Goal: Task Accomplishment & Management: Manage account settings

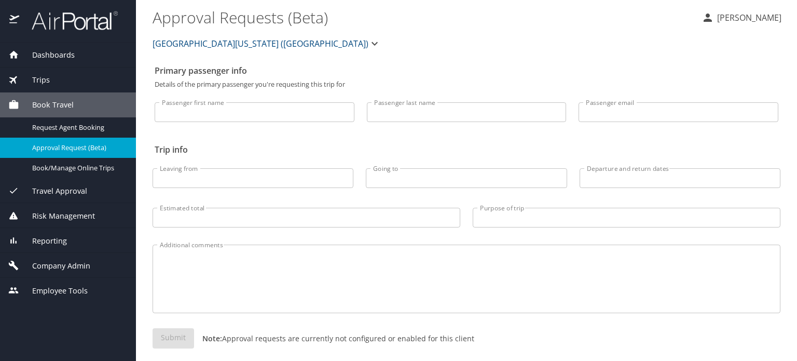
click at [45, 10] on img at bounding box center [69, 20] width 98 height 20
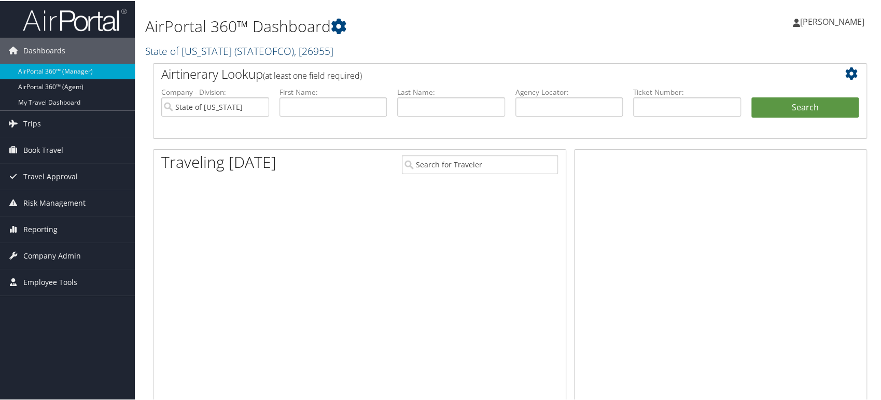
click at [294, 44] on span ", [ 26955 ]" at bounding box center [313, 50] width 39 height 14
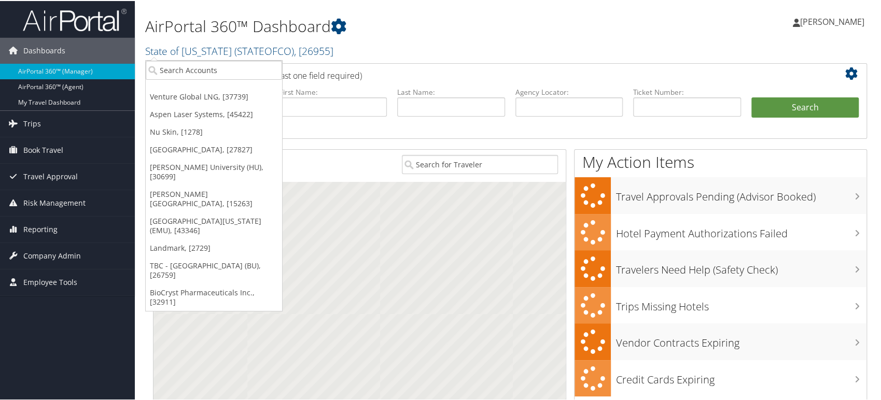
click at [408, 198] on div at bounding box center [360, 291] width 412 height 220
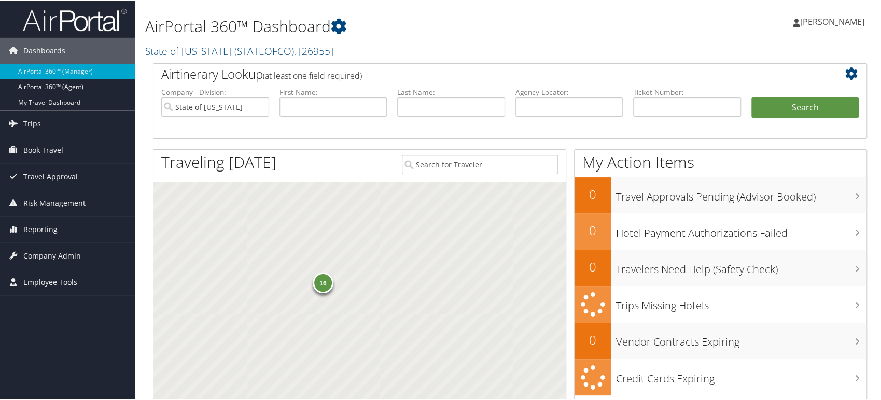
click at [329, 167] on div "Traveling Today" at bounding box center [274, 162] width 241 height 27
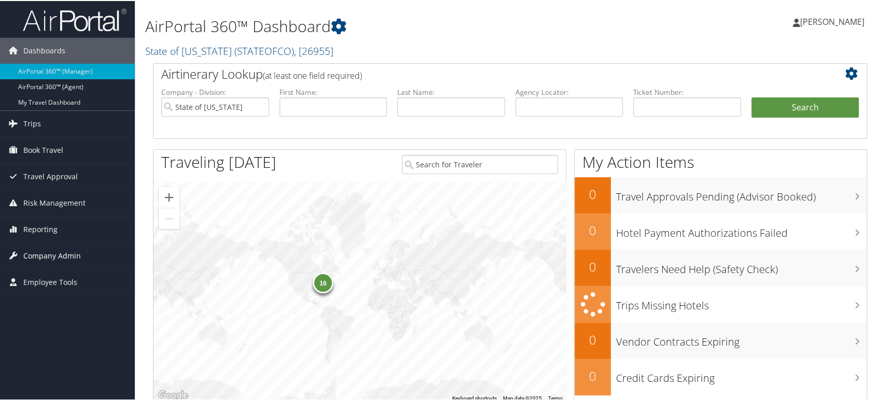
click at [60, 258] on span "Company Admin" at bounding box center [52, 255] width 58 height 26
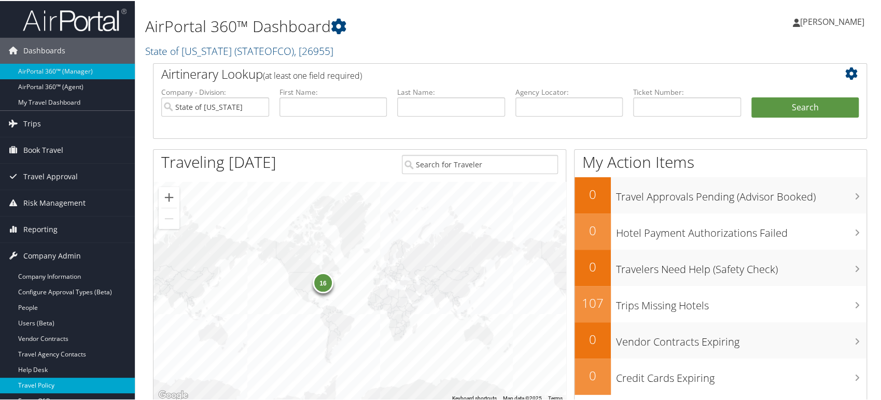
click at [59, 378] on link "Travel Policy" at bounding box center [67, 385] width 135 height 16
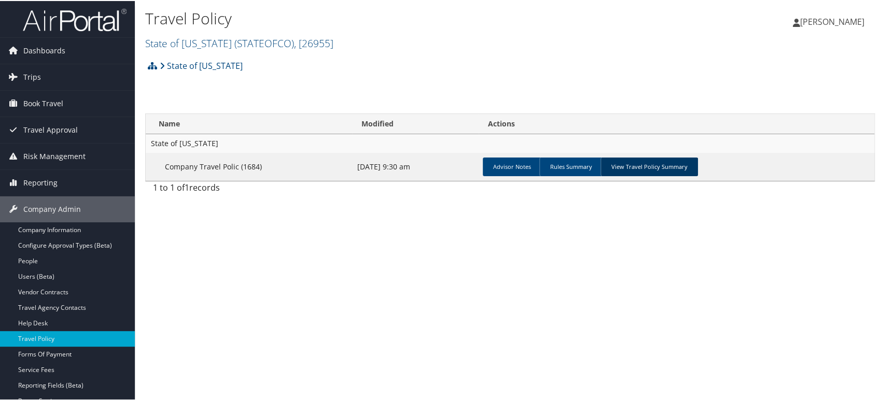
click at [665, 170] on link "View Travel Policy Summary" at bounding box center [650, 166] width 98 height 19
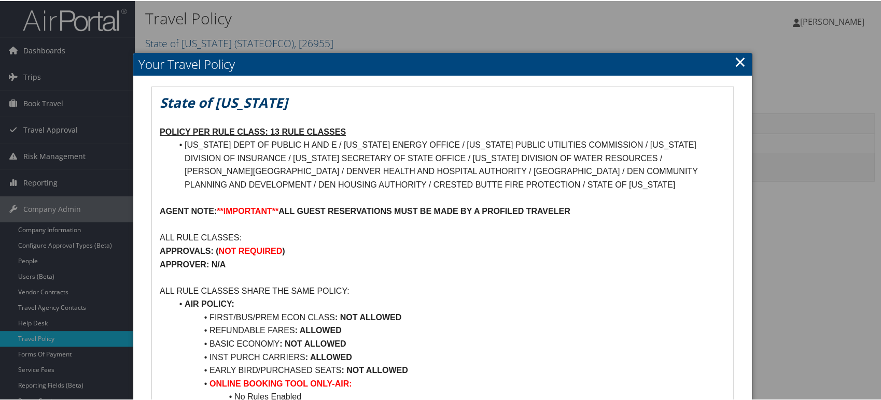
scroll to position [58, 0]
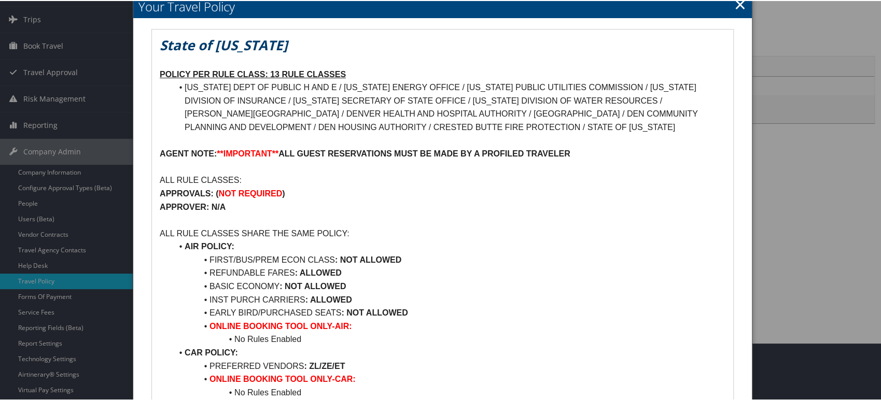
click at [739, 5] on link "×" at bounding box center [741, 3] width 12 height 21
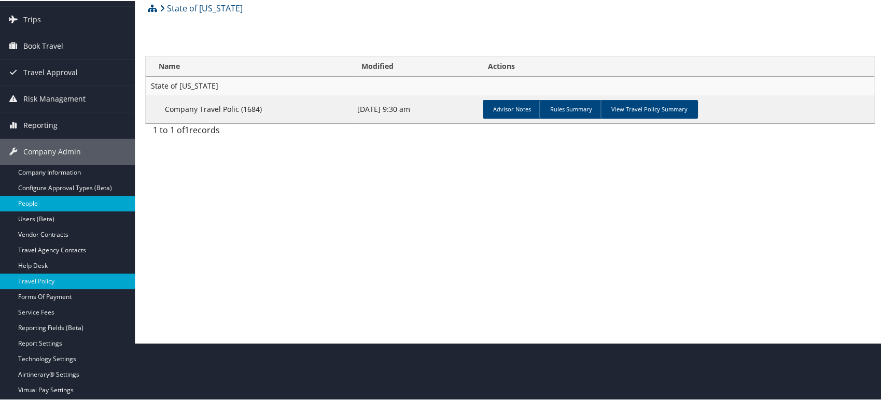
click at [44, 205] on link "People" at bounding box center [67, 203] width 135 height 16
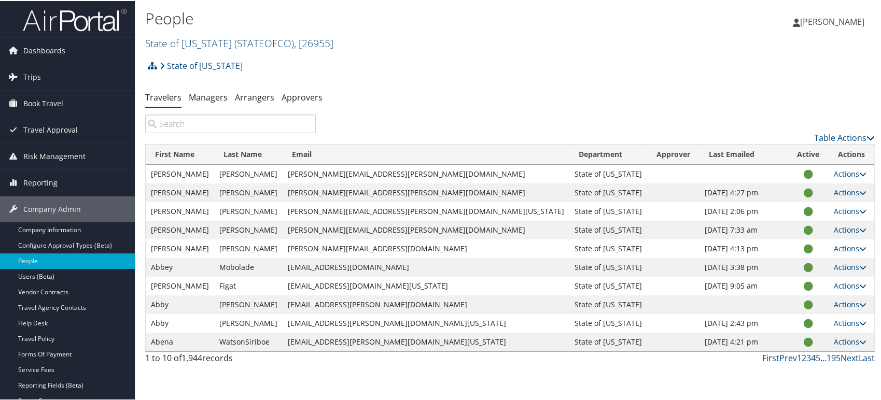
click at [255, 124] on input "search" at bounding box center [230, 123] width 171 height 19
paste input "Molina"
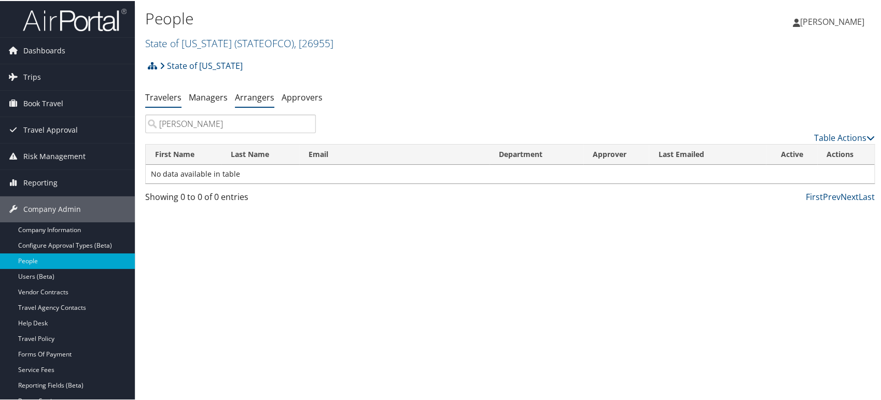
type input "Molina"
click at [244, 98] on link "Arrangers" at bounding box center [254, 96] width 39 height 11
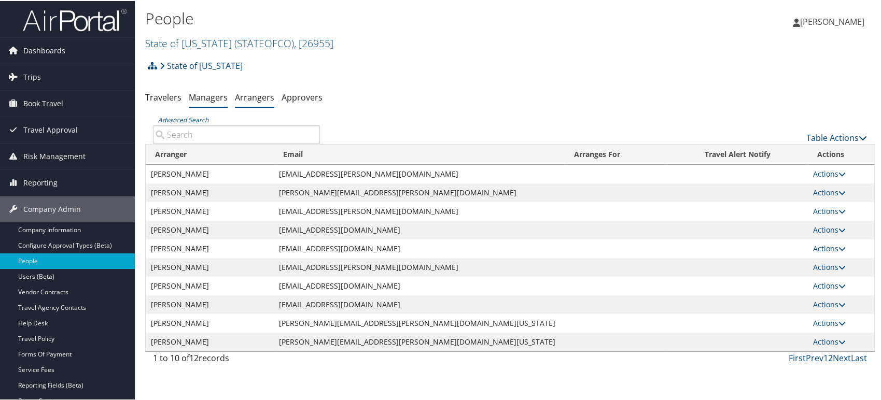
click at [218, 94] on link "Managers" at bounding box center [208, 96] width 39 height 11
